Goal: Use online tool/utility: Use online tool/utility

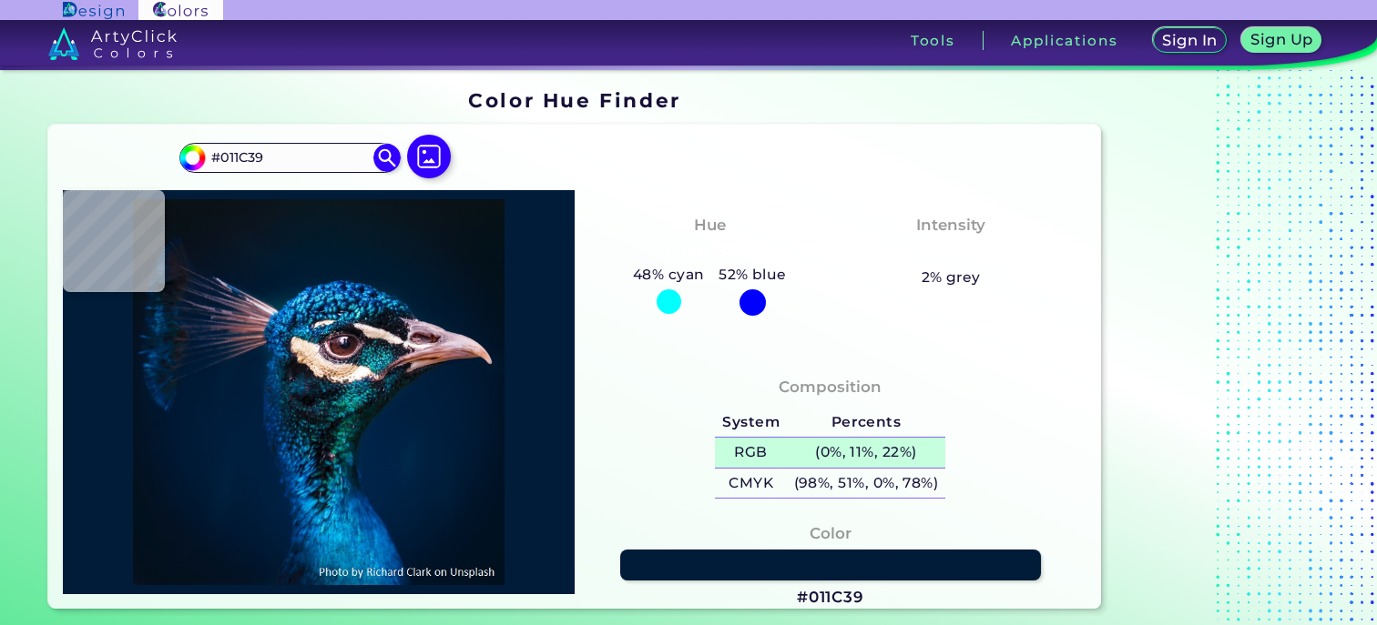
click at [867, 453] on h5 "(0%, 11%, 22%)" at bounding box center [866, 453] width 158 height 30
click at [829, 453] on h5 "(0%, 11%, 22%)" at bounding box center [866, 453] width 158 height 30
click at [847, 449] on h5 "(0%, 11%, 22%)" at bounding box center [866, 453] width 158 height 30
type input "#000000"
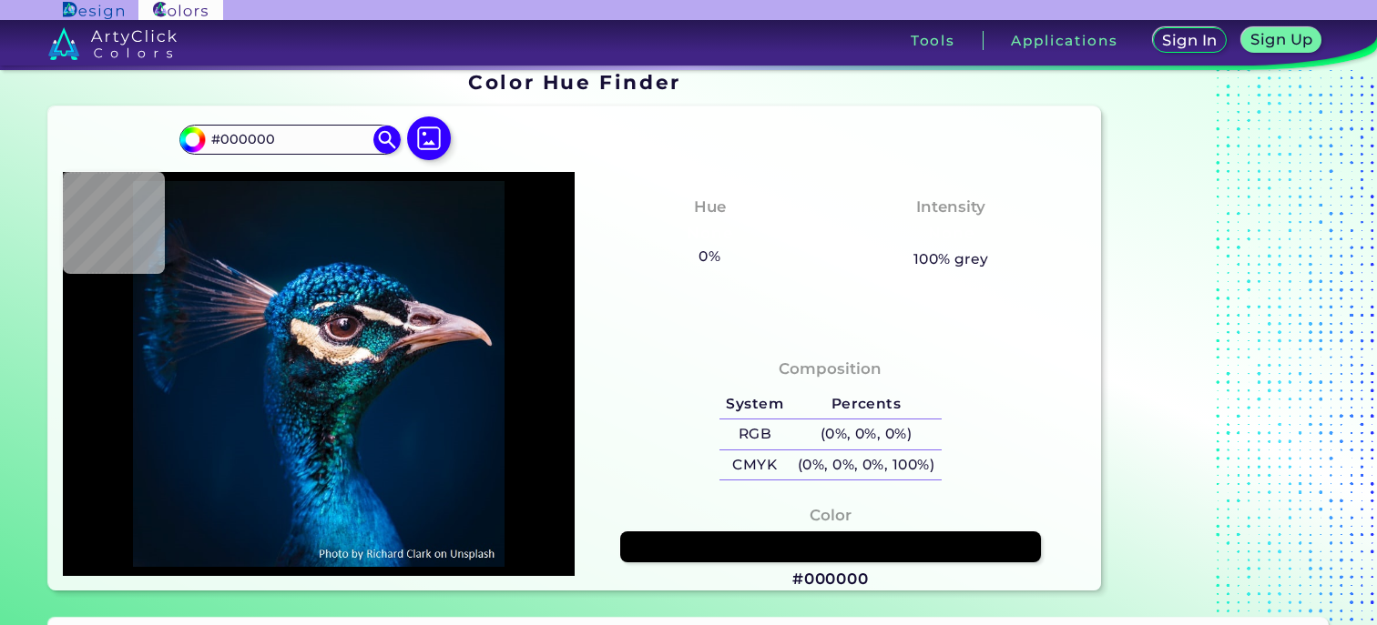
scroll to position [38, 0]
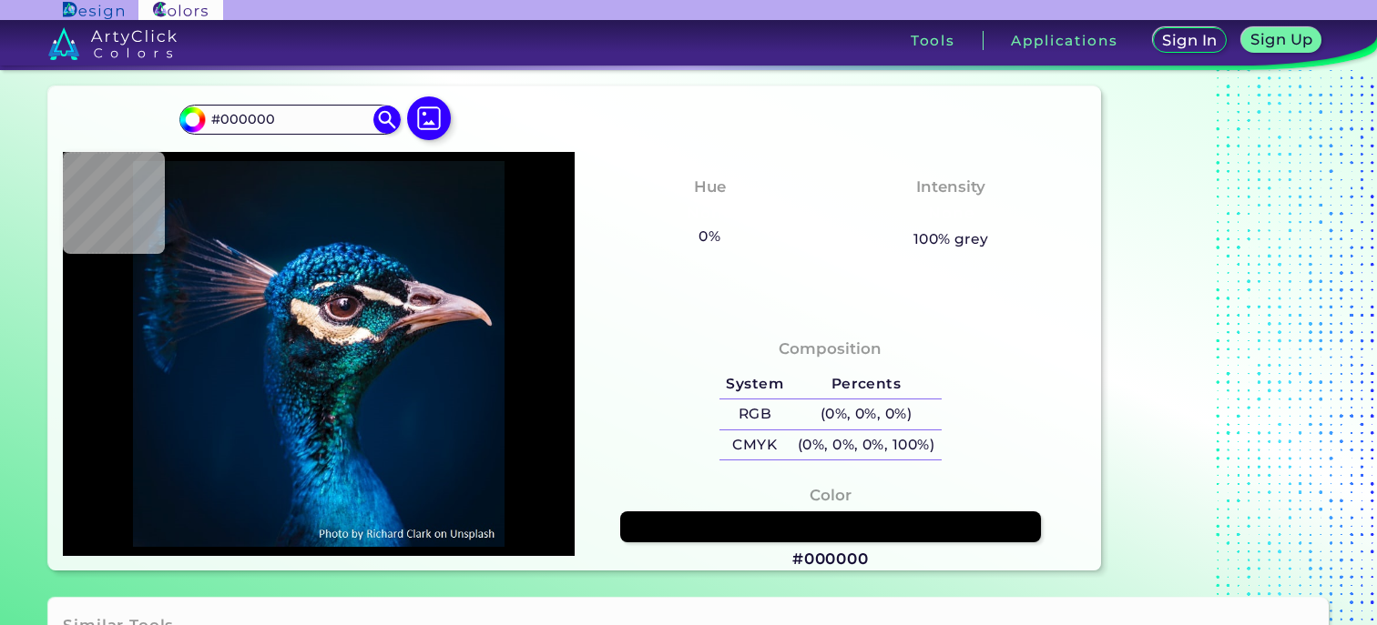
type input "#011224"
type input "#011327"
type input "#001832"
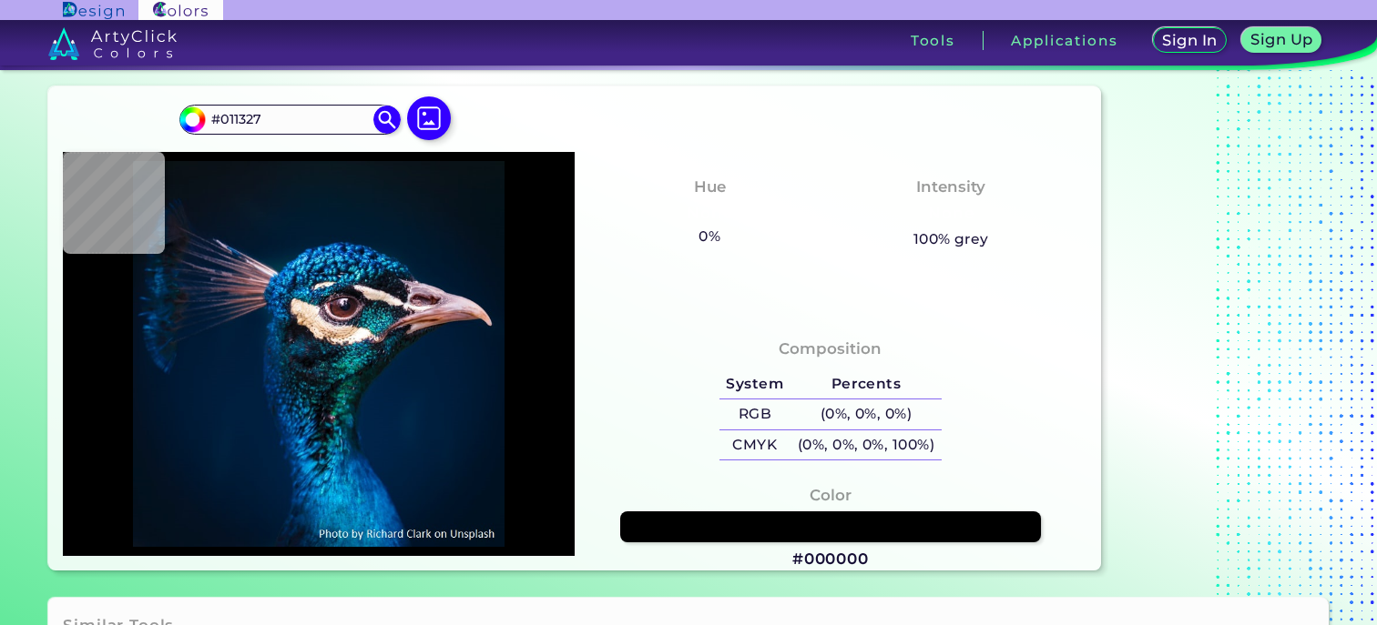
type input "#001832"
type input "#001b38"
type input "#001B38"
type input "#001f3e"
type input "#001F3E"
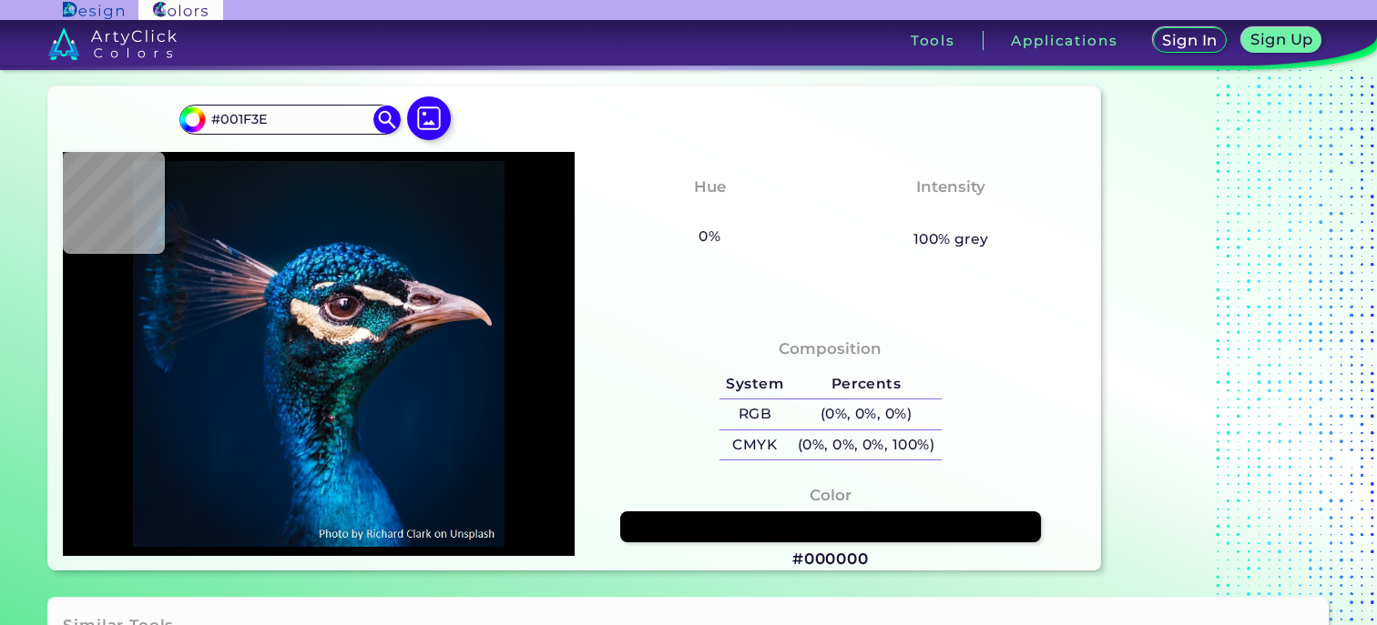
type input "#071c17"
type input "#071C17"
type input "#866366"
type input "#003c4b"
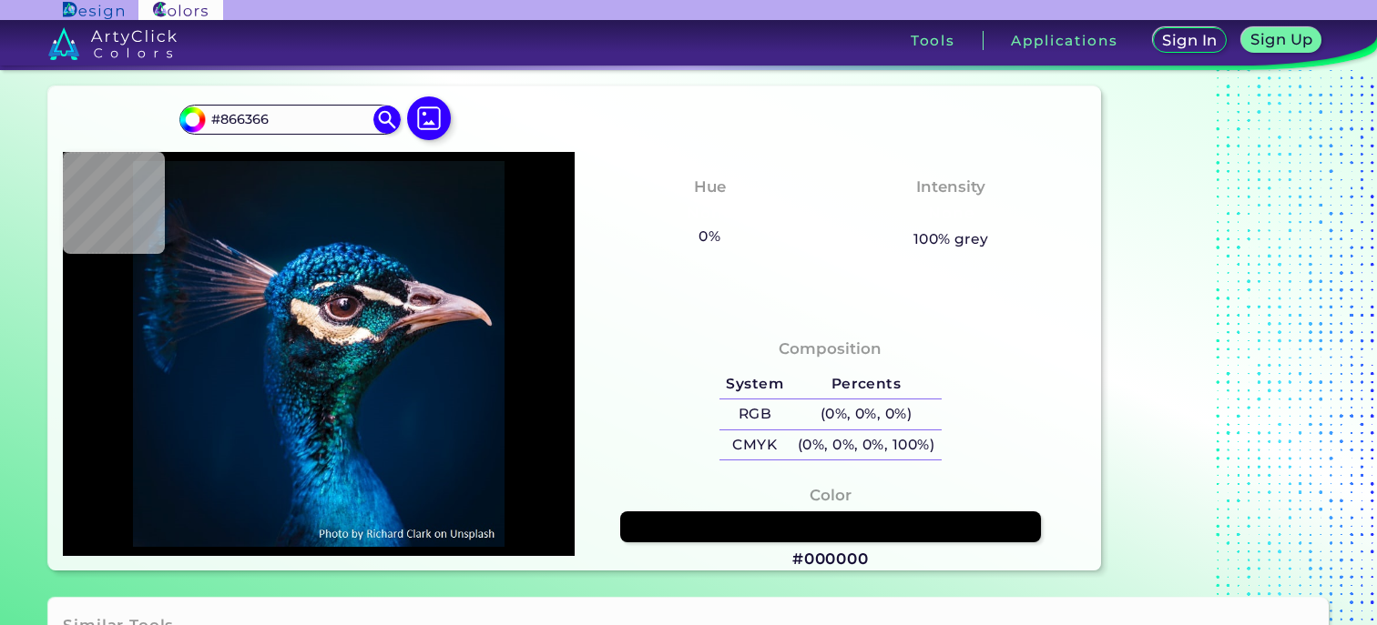
type input "#003C4B"
type input "#04162a"
type input "#04162A"
type input "#09111b"
type input "#09111B"
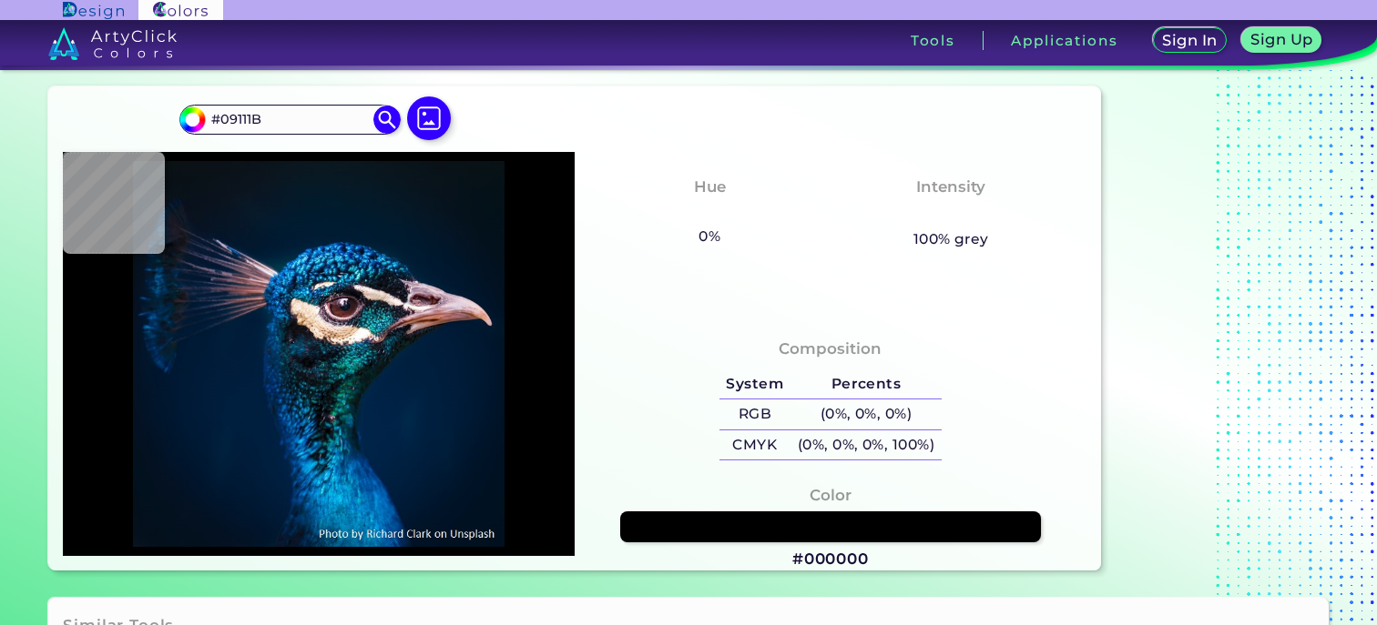
type input "#091016"
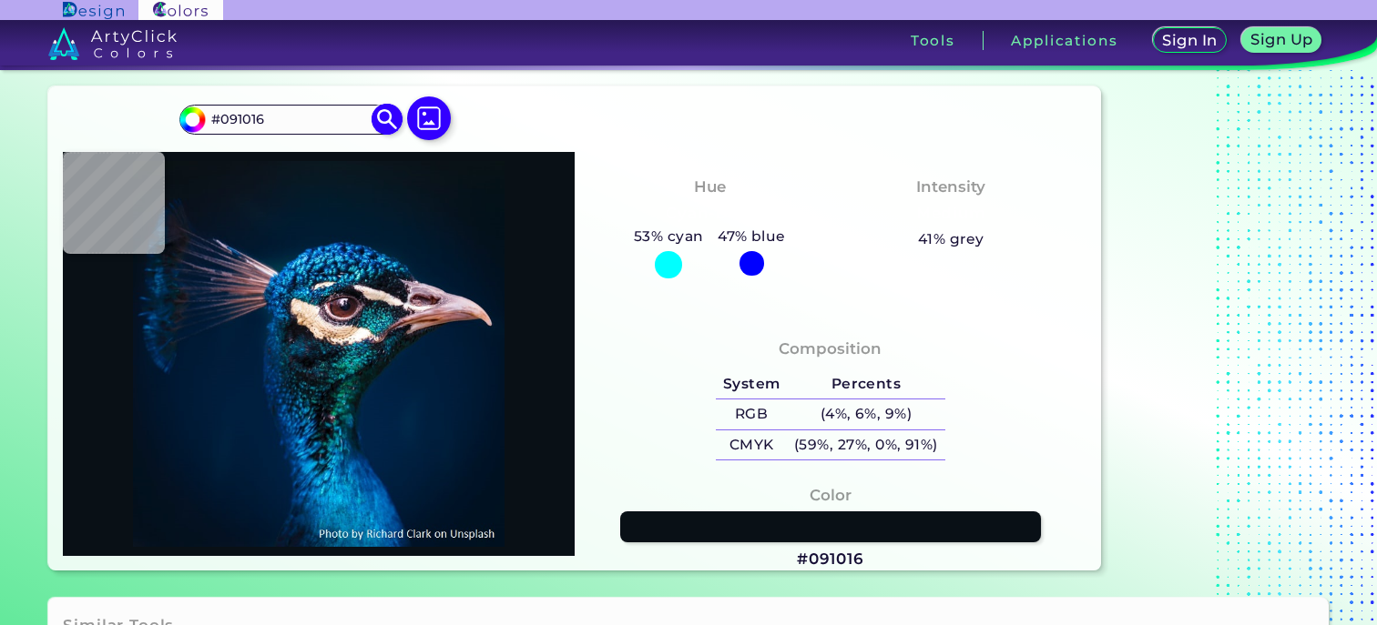
click at [311, 124] on input "#091016" at bounding box center [289, 119] width 169 height 25
